Goal: Communication & Community: Answer question/provide support

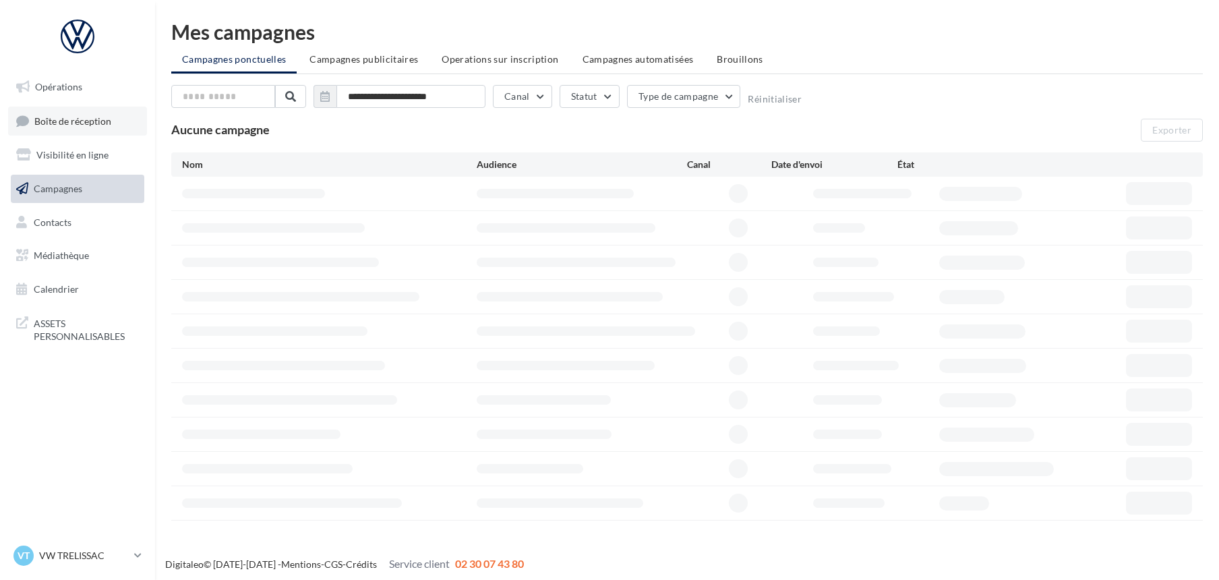
click at [92, 120] on span "Boîte de réception" at bounding box center [72, 120] width 77 height 11
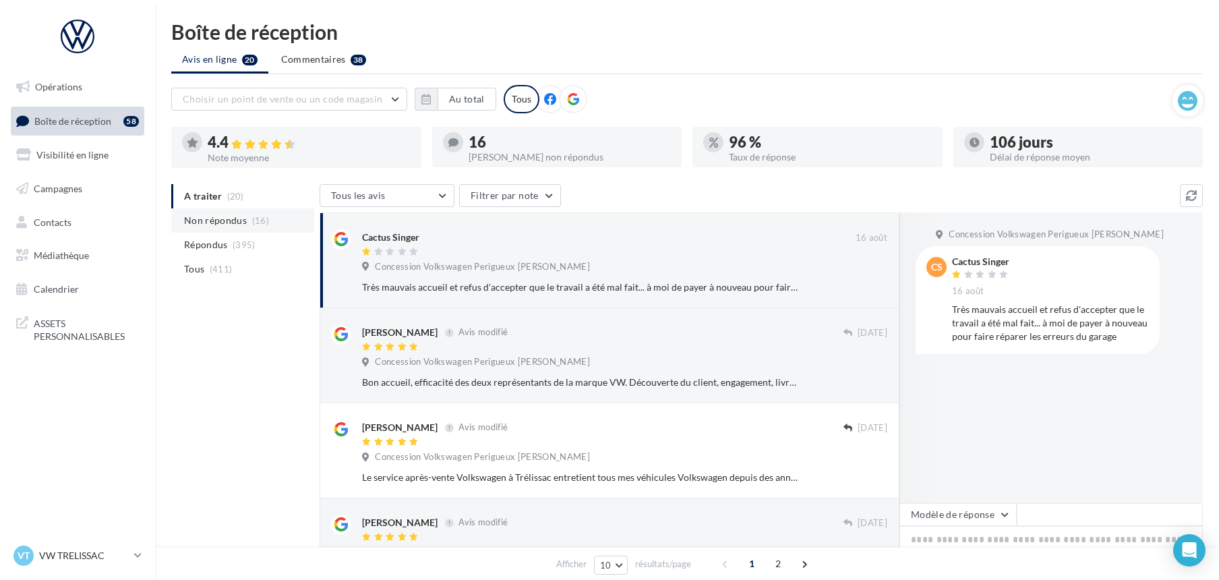
click at [224, 220] on span "Non répondus" at bounding box center [215, 220] width 63 height 13
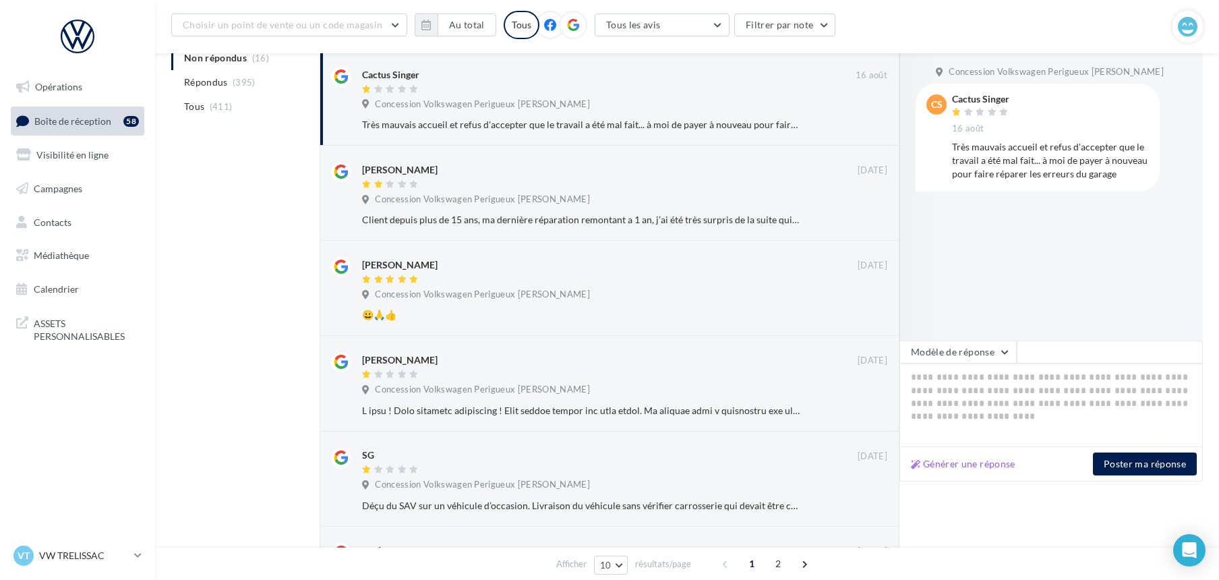
scroll to position [179, 0]
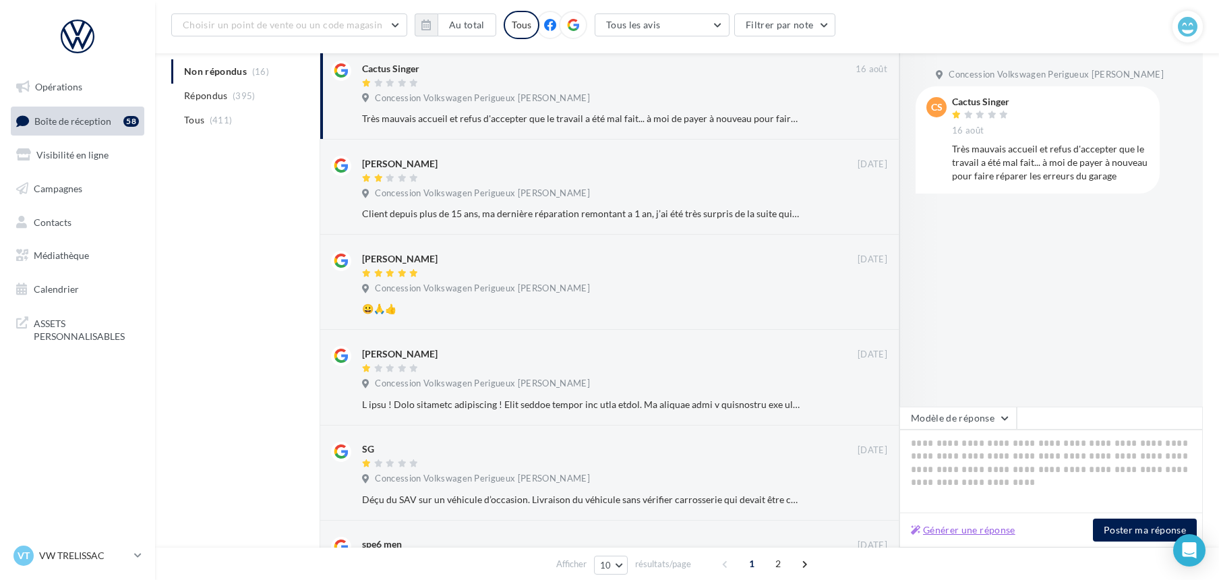
click at [994, 527] on button "Générer une réponse" at bounding box center [963, 530] width 115 height 16
type textarea "**********"
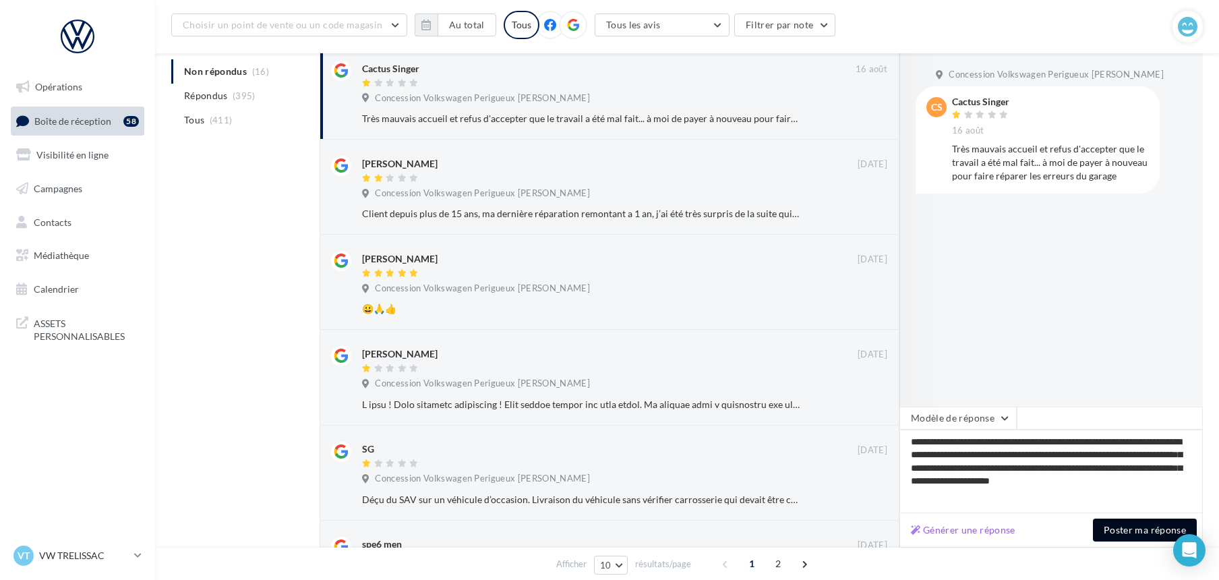
click at [1101, 527] on button "Poster ma réponse" at bounding box center [1145, 530] width 104 height 23
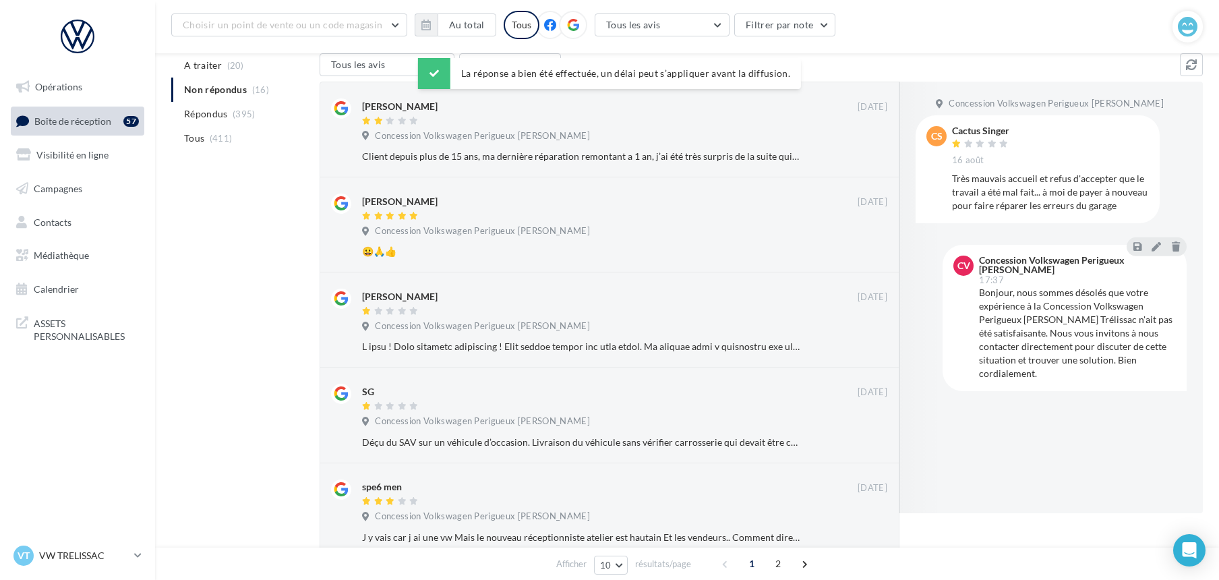
scroll to position [60, 0]
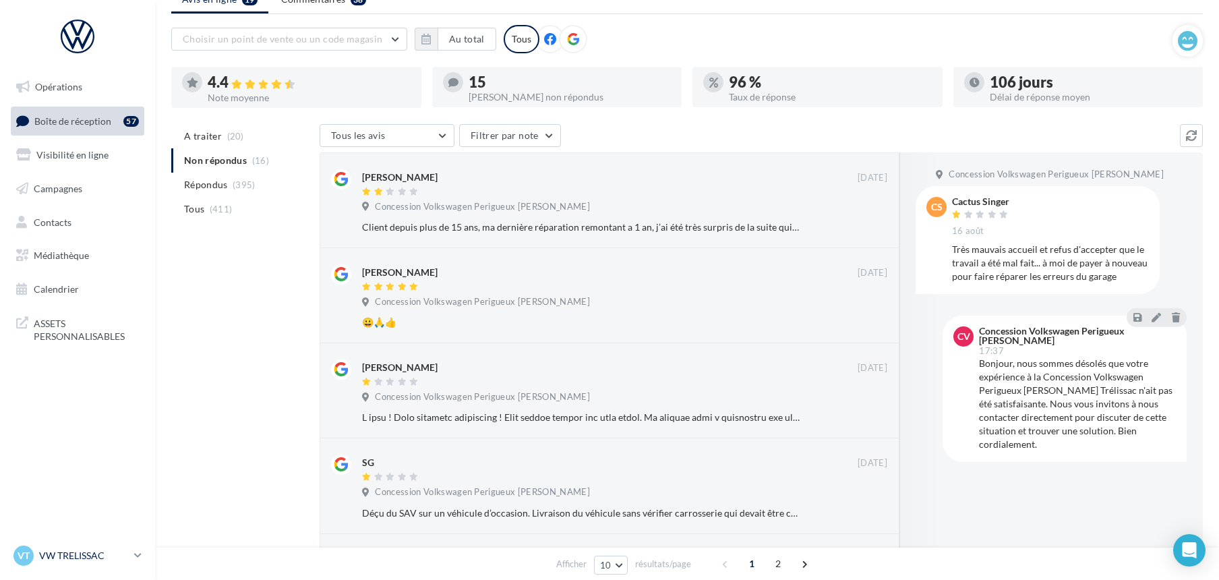
click at [45, 554] on p "VW TRELISSAC" at bounding box center [84, 555] width 90 height 13
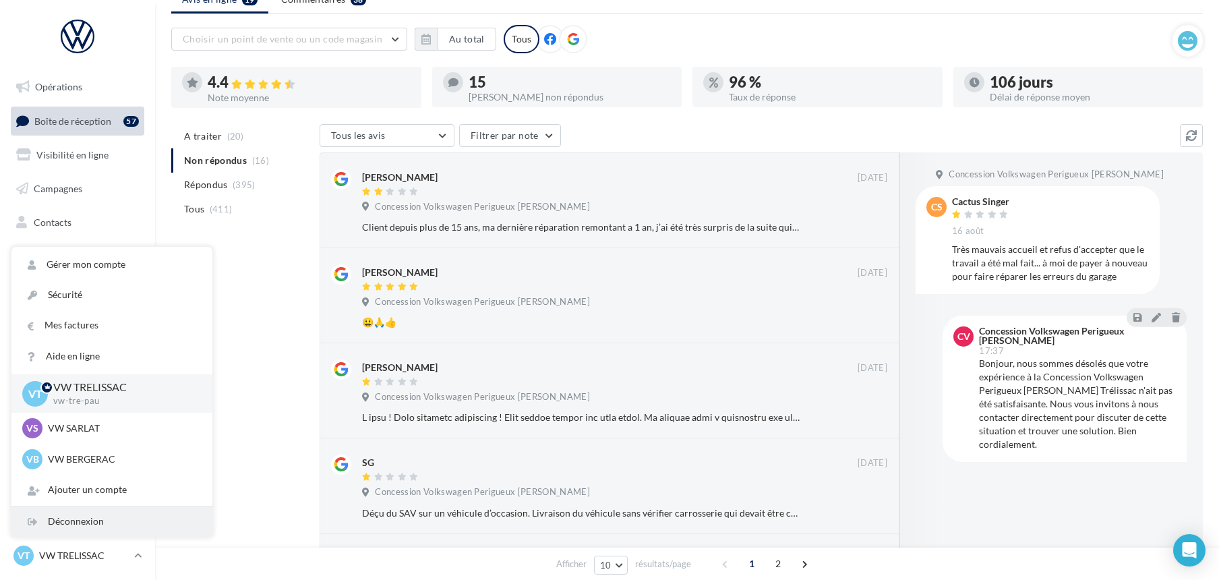
click at [47, 521] on div "Déconnexion" at bounding box center [111, 521] width 201 height 30
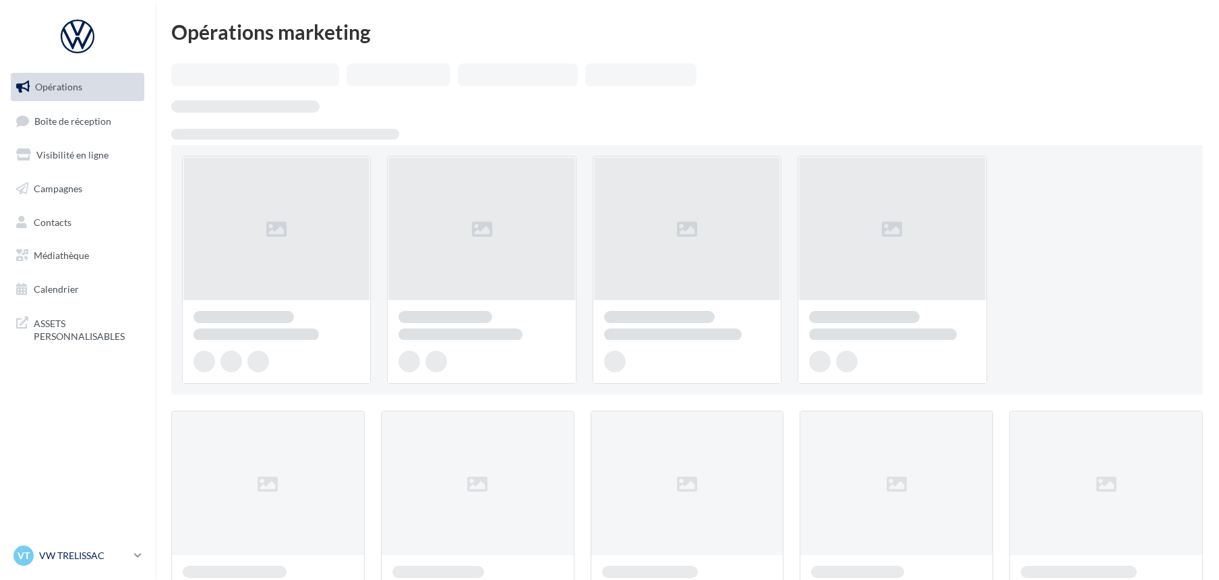
click at [71, 556] on p "VW TRELISSAC" at bounding box center [84, 555] width 90 height 13
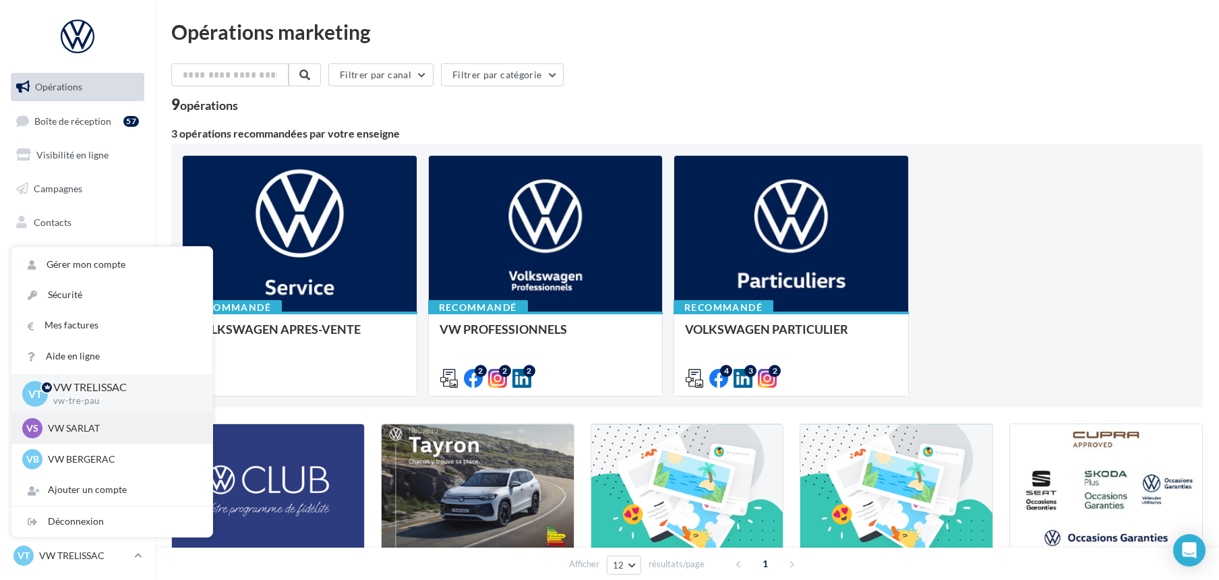
click at [82, 427] on p "VW SARLAT" at bounding box center [122, 427] width 148 height 13
